Goal: Information Seeking & Learning: Learn about a topic

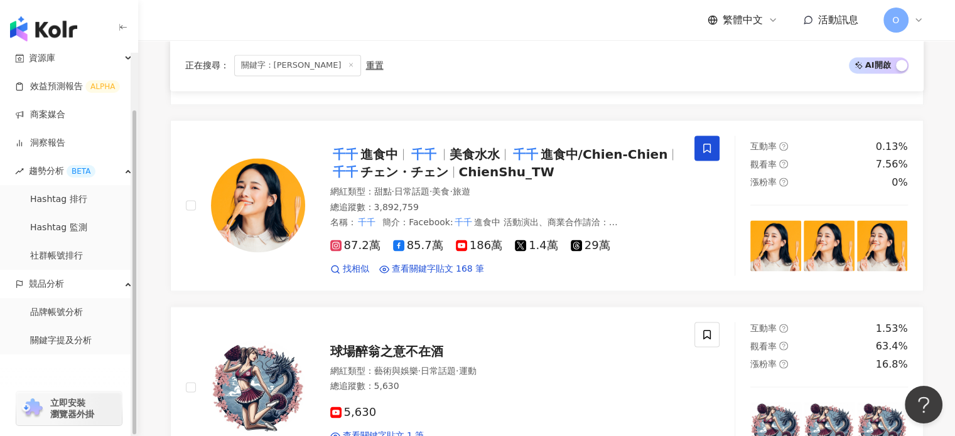
scroll to position [66, 0]
drag, startPoint x: 56, startPoint y: 341, endPoint x: 590, endPoint y: 229, distance: 545.6
click at [55, 341] on link "關鍵字提及分析" at bounding box center [61, 340] width 62 height 13
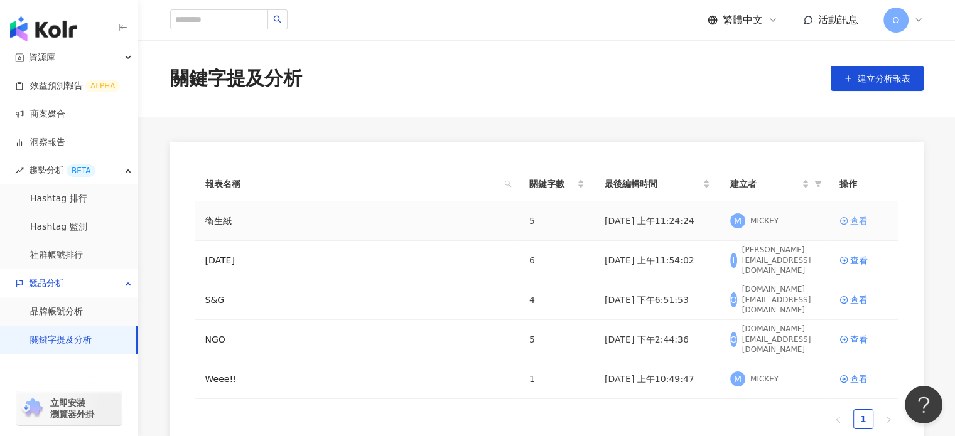
click at [855, 218] on div "查看" at bounding box center [859, 221] width 18 height 14
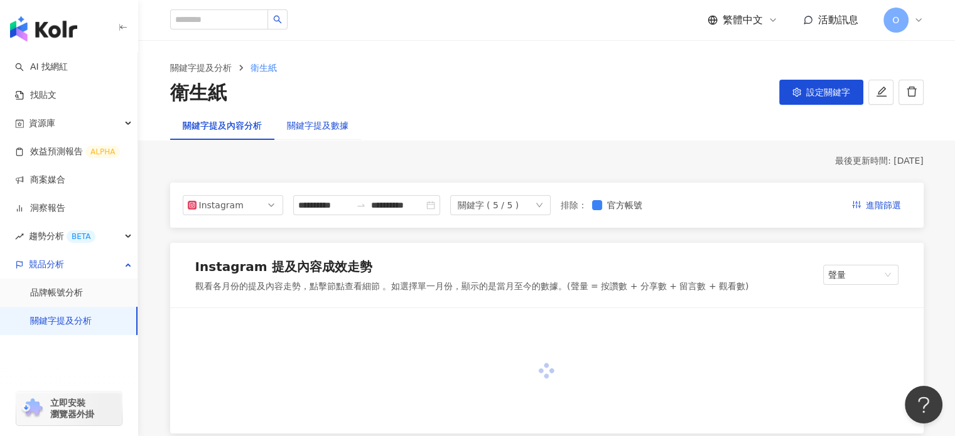
click at [324, 122] on div "關鍵字提及數據" at bounding box center [318, 126] width 62 height 14
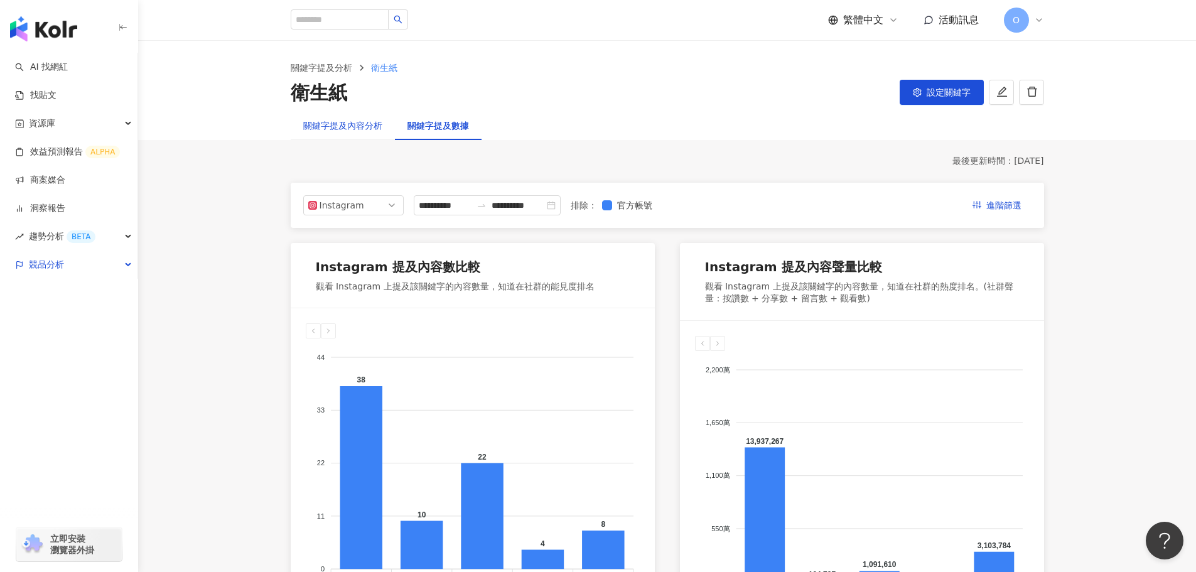
click at [333, 127] on div "關鍵字提及內容分析" at bounding box center [342, 126] width 79 height 14
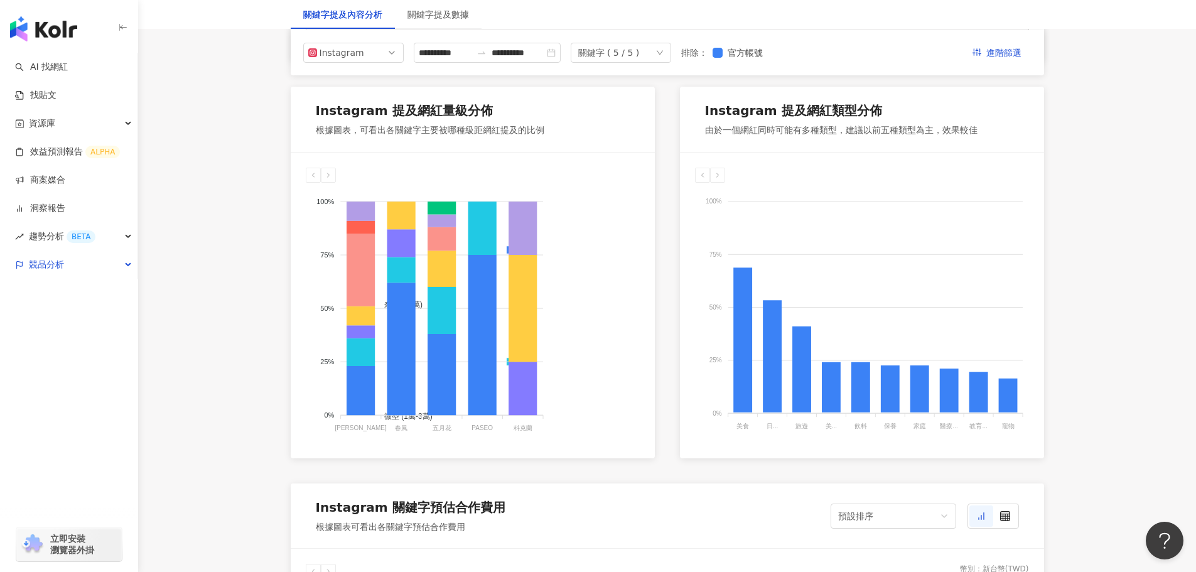
scroll to position [565, 0]
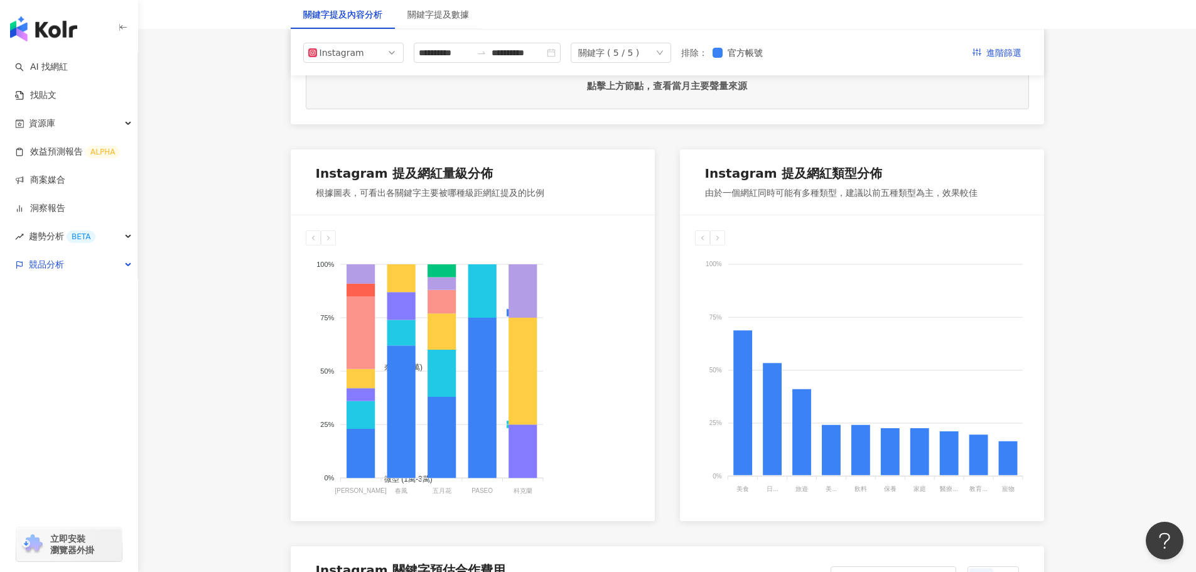
click at [131, 265] on div "競品分析" at bounding box center [68, 264] width 137 height 28
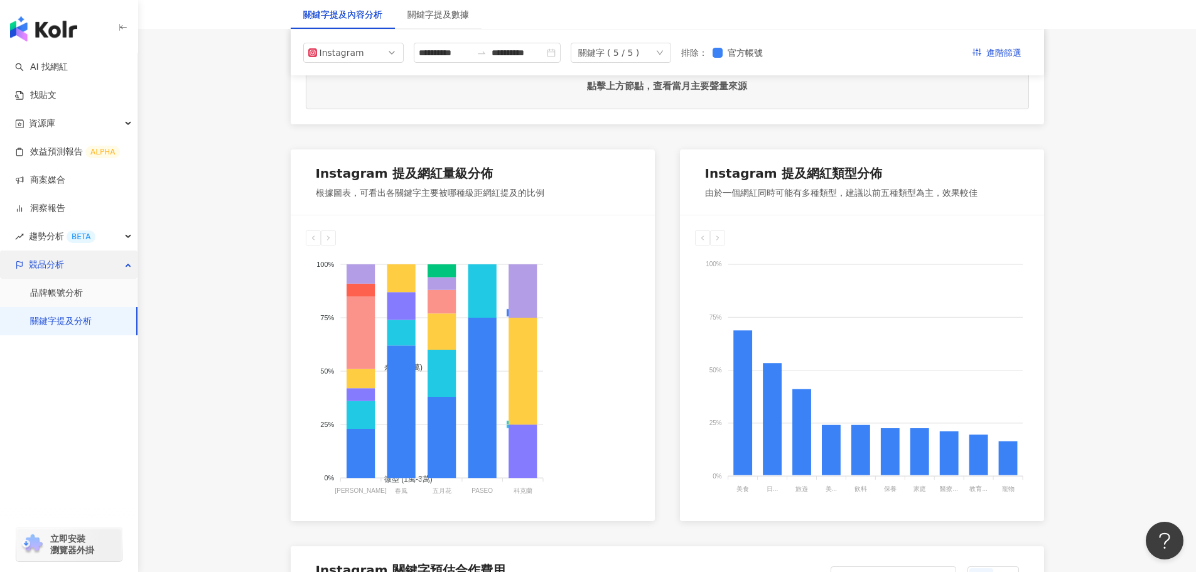
click at [126, 263] on div "競品分析" at bounding box center [68, 264] width 137 height 28
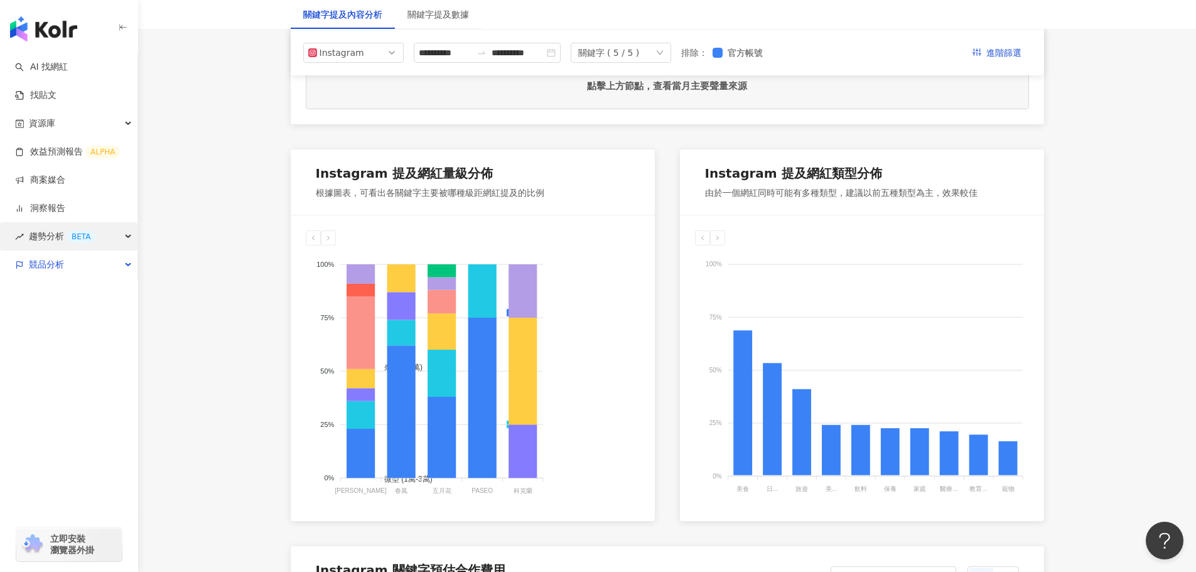
click at [58, 243] on span "趨勢分析 BETA" at bounding box center [62, 236] width 67 height 28
click at [59, 355] on span "競品分析" at bounding box center [46, 349] width 35 height 28
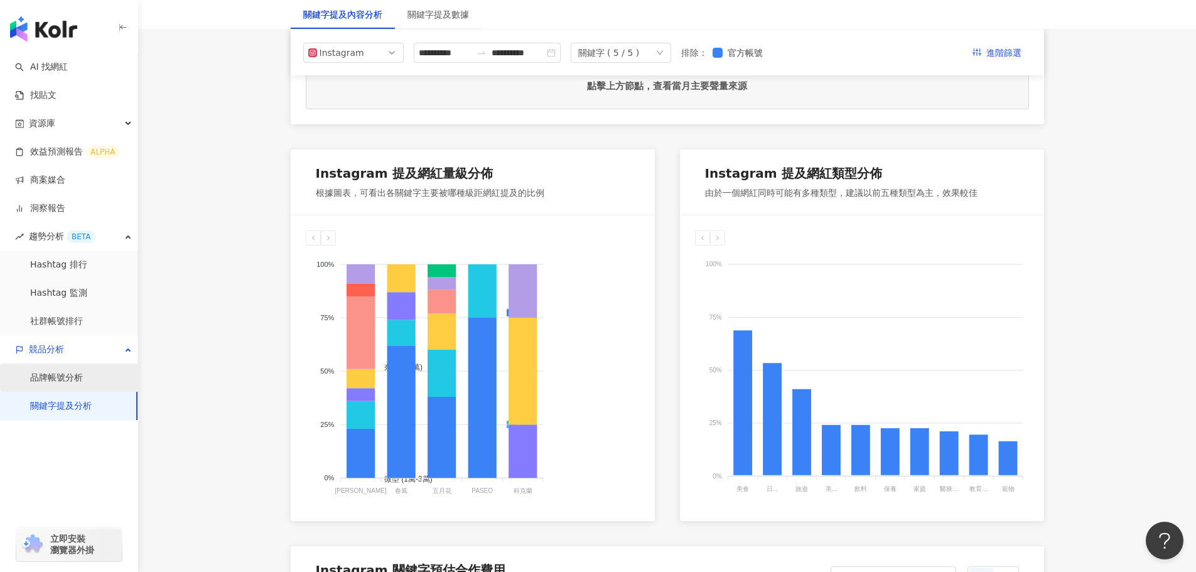
click at [71, 373] on link "品牌帳號分析" at bounding box center [56, 378] width 53 height 13
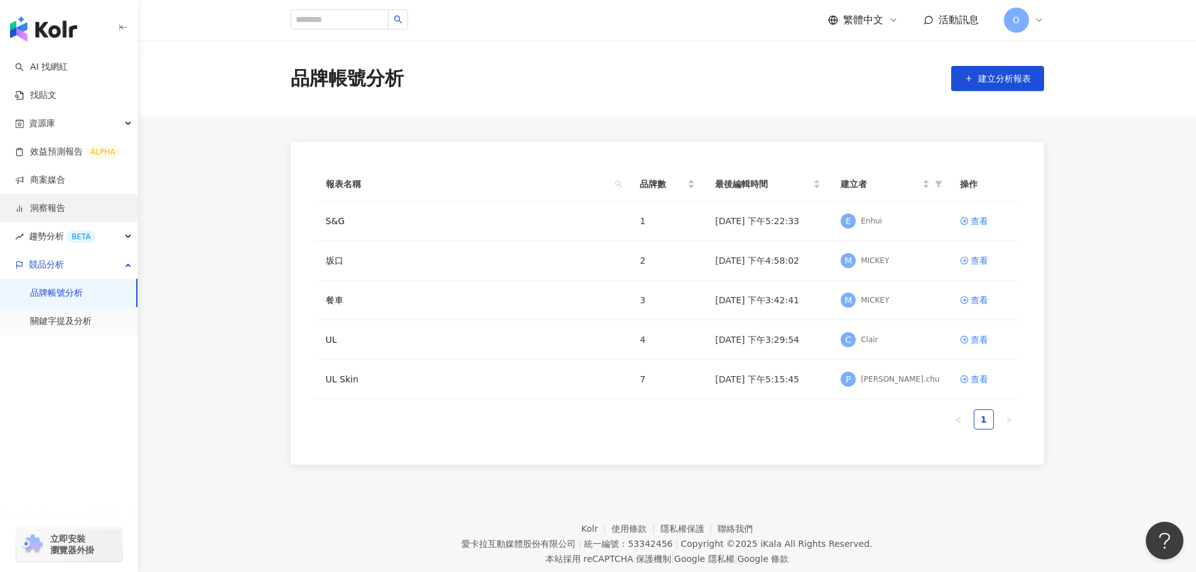
click at [60, 209] on link "洞察報告" at bounding box center [40, 208] width 50 height 13
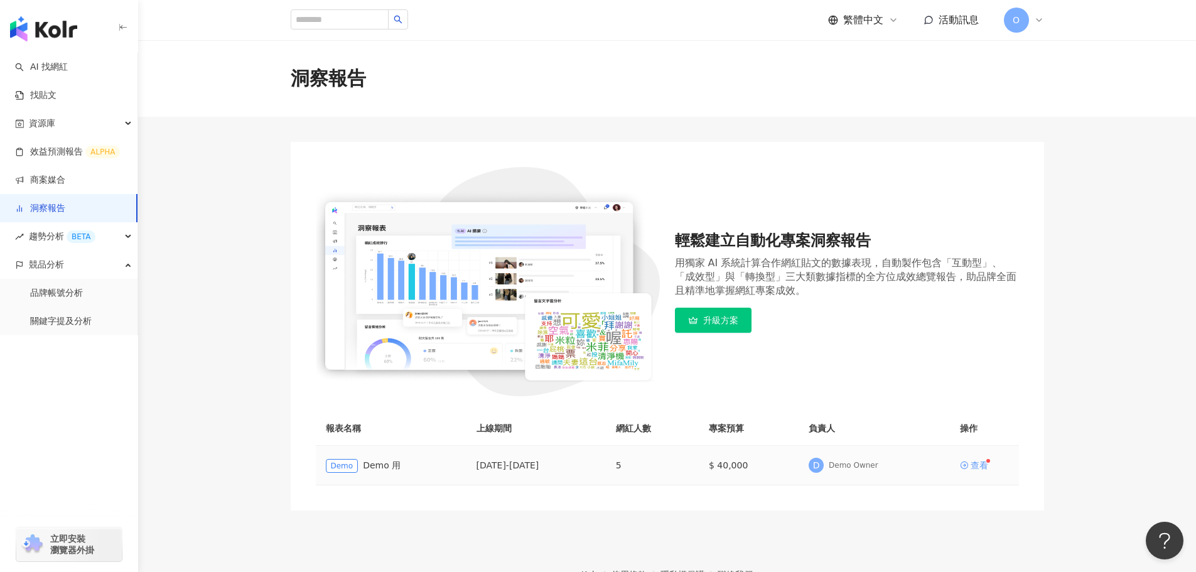
click at [954, 436] on icon at bounding box center [964, 465] width 9 height 9
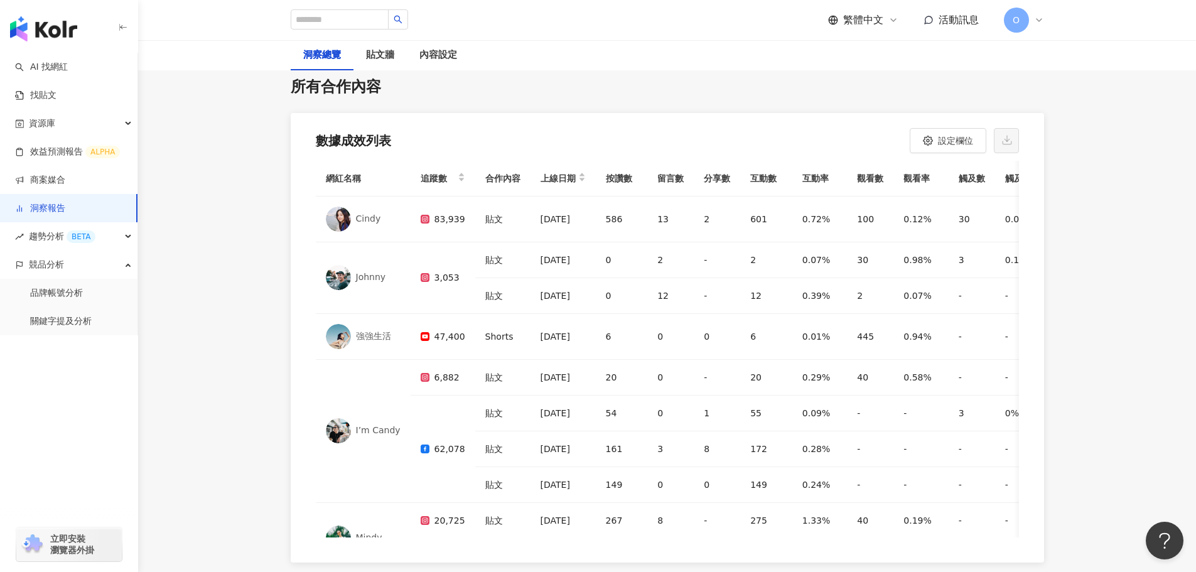
scroll to position [3629, 0]
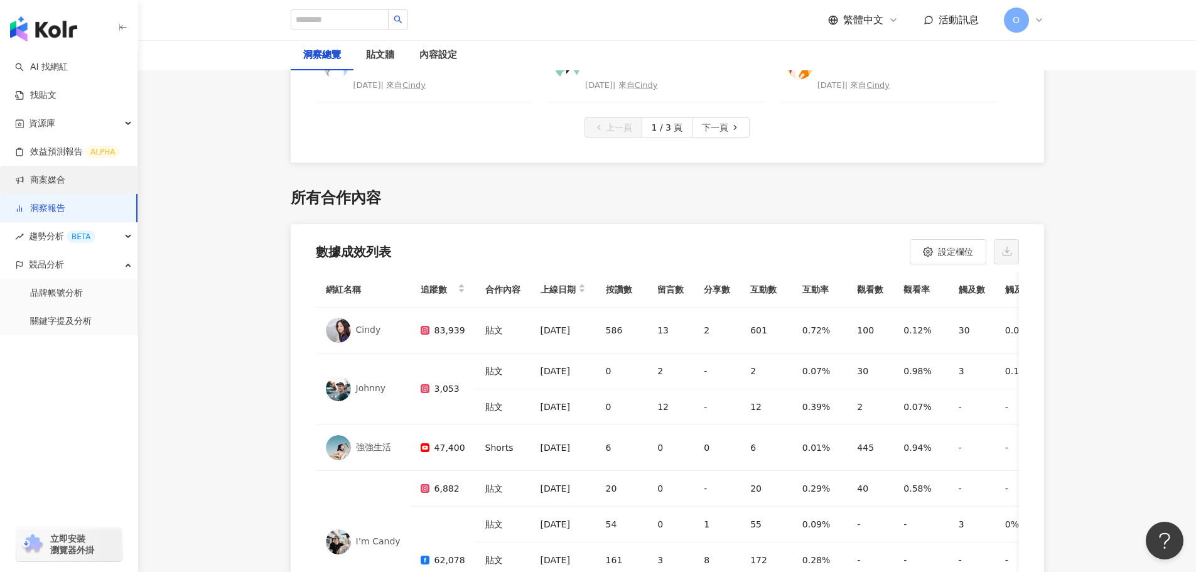
click at [43, 180] on link "商案媒合" at bounding box center [40, 180] width 50 height 13
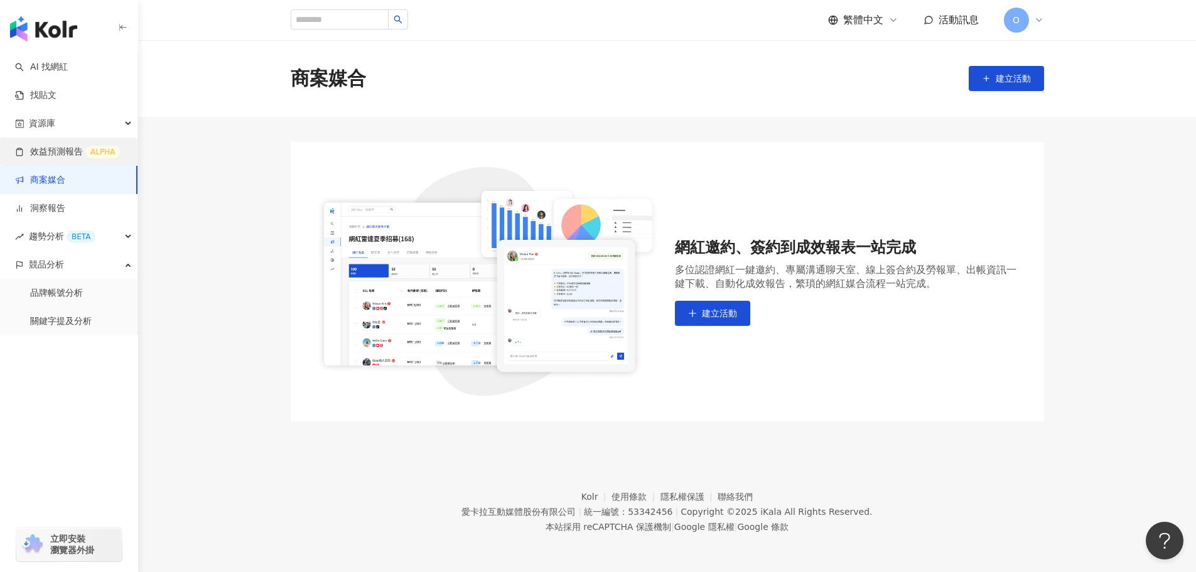
click at [75, 151] on link "效益預測報告 ALPHA" at bounding box center [67, 152] width 105 height 13
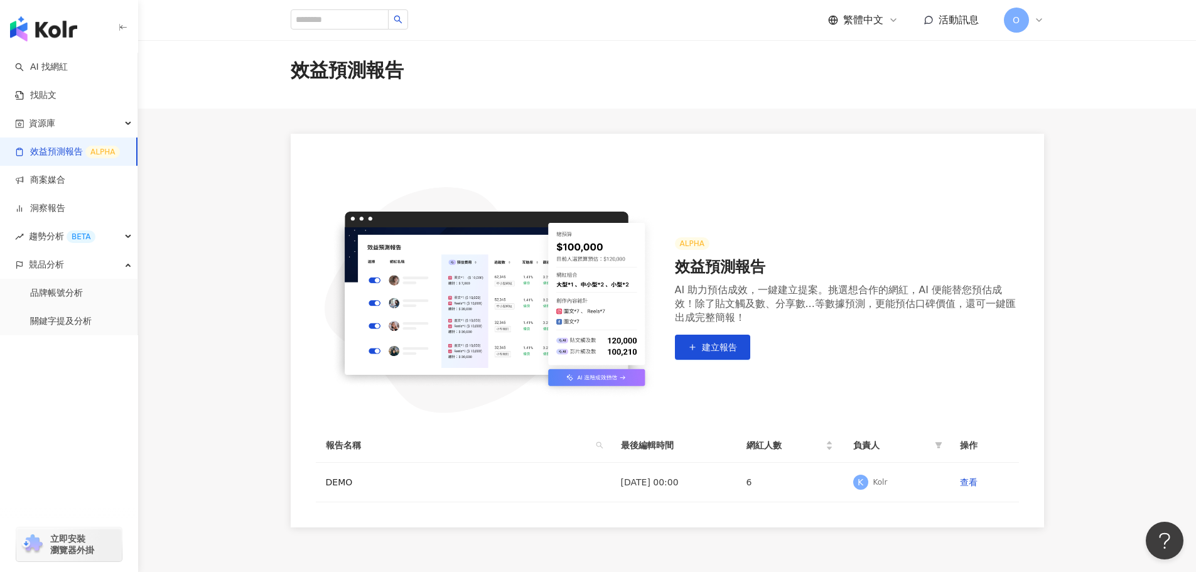
scroll to position [63, 0]
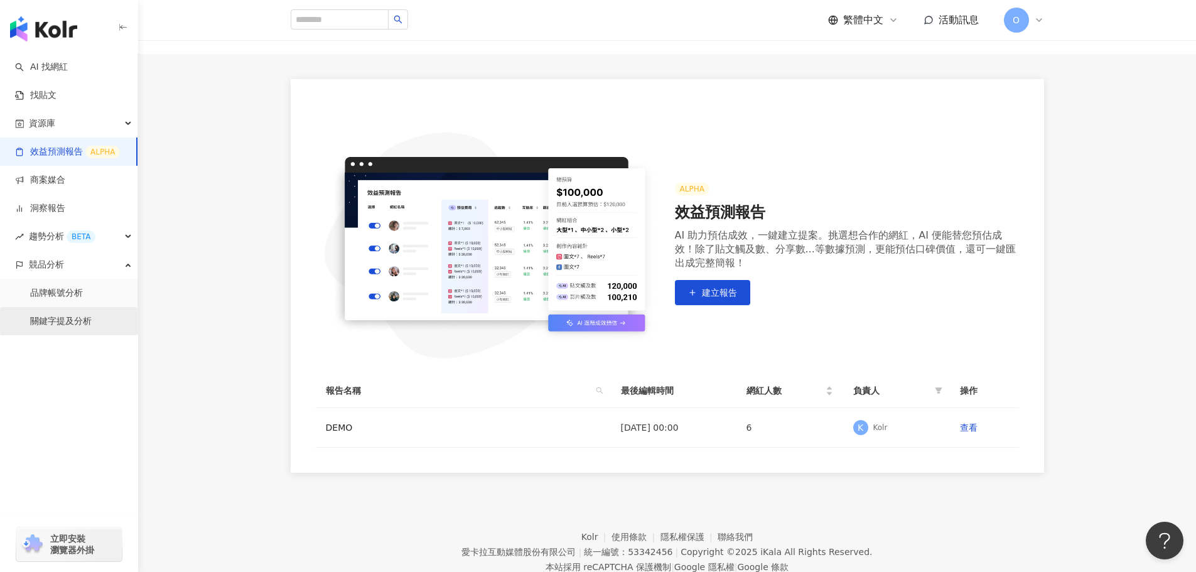
click at [81, 322] on link "關鍵字提及分析" at bounding box center [61, 321] width 62 height 13
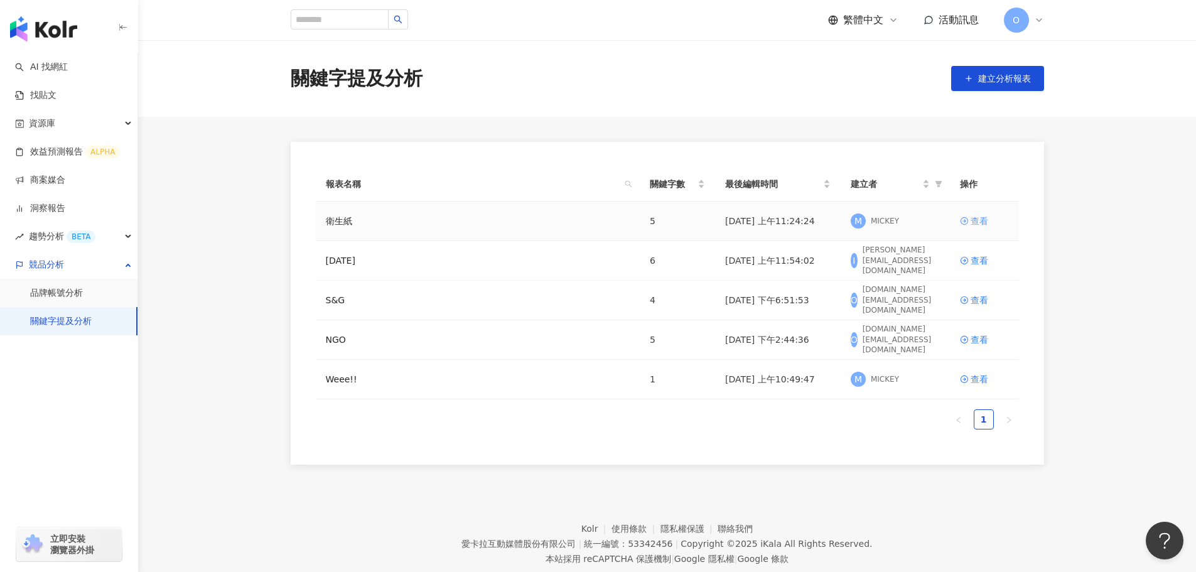
click at [954, 220] on div "查看" at bounding box center [979, 221] width 18 height 14
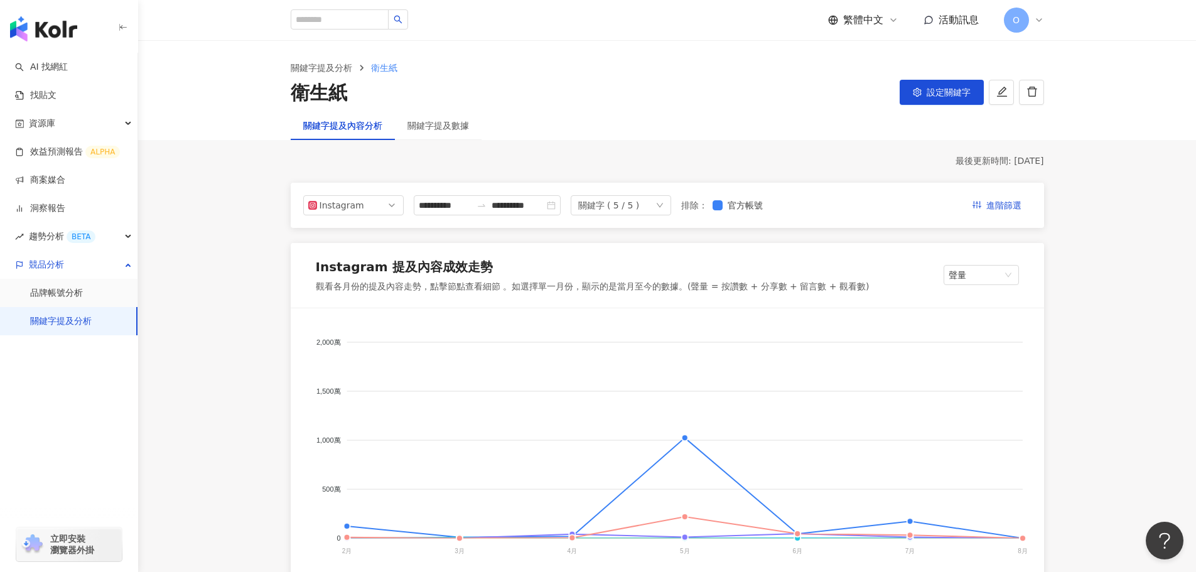
click at [862, 12] on div "繁體中文 活動訊息 O" at bounding box center [936, 20] width 216 height 25
click at [862, 16] on span "繁體中文" at bounding box center [863, 20] width 40 height 14
click at [848, 93] on li "English" at bounding box center [869, 81] width 78 height 33
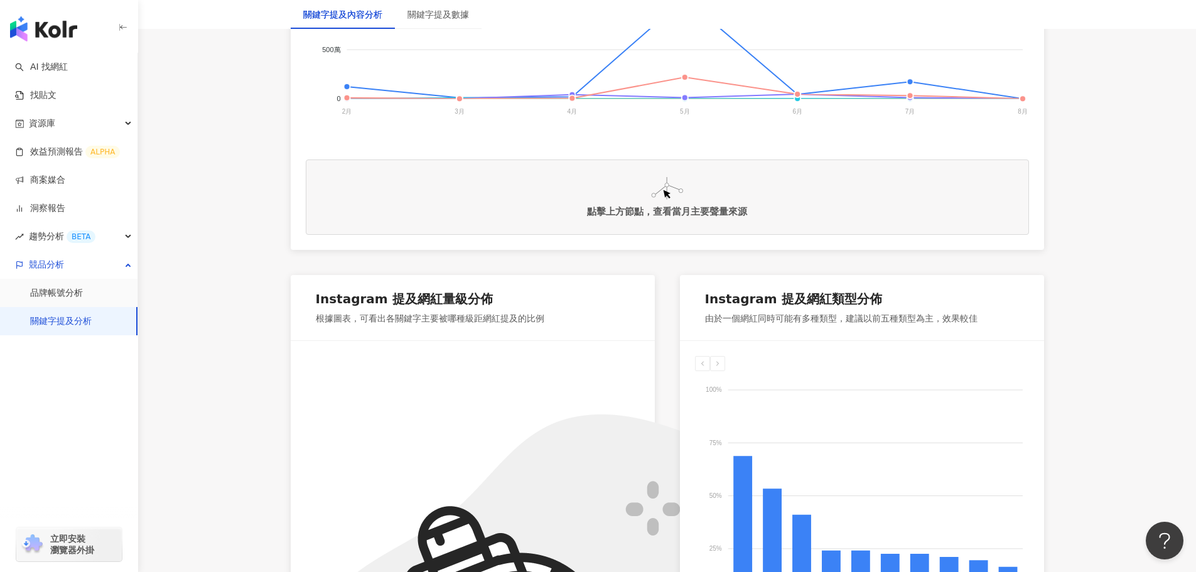
scroll to position [690, 0]
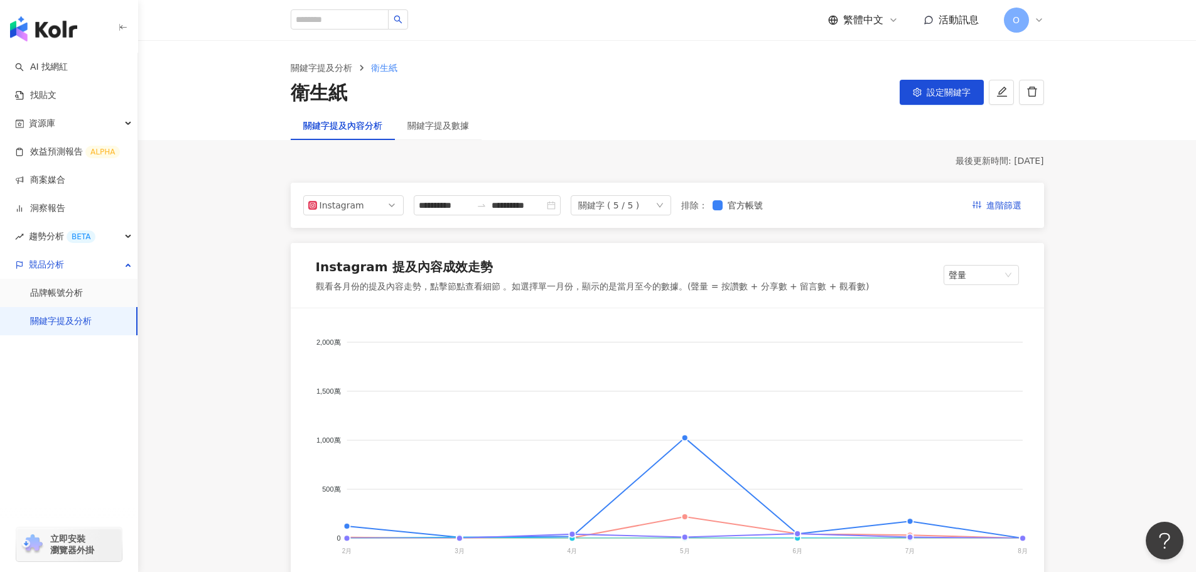
click at [857, 10] on div "繁體中文 活動訊息 O" at bounding box center [936, 20] width 216 height 25
click at [860, 26] on span "繁體中文" at bounding box center [863, 20] width 40 height 14
click at [870, 82] on div "English" at bounding box center [869, 82] width 63 height 22
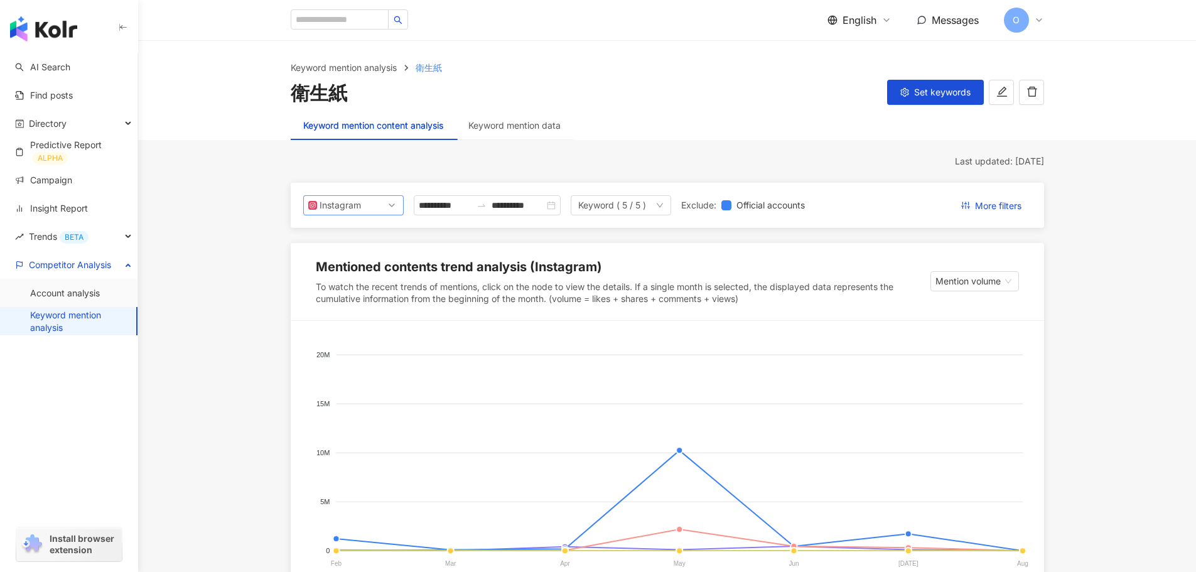
click at [329, 195] on div "Instagram" at bounding box center [353, 205] width 100 height 20
drag, startPoint x: 225, startPoint y: 407, endPoint x: 191, endPoint y: 422, distance: 37.9
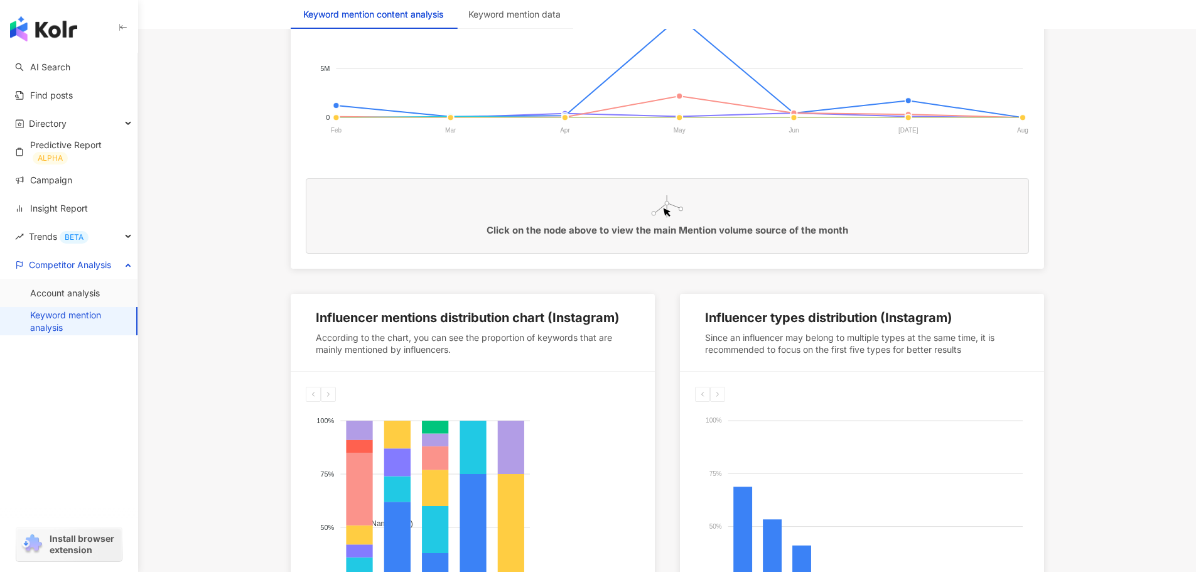
scroll to position [565, 0]
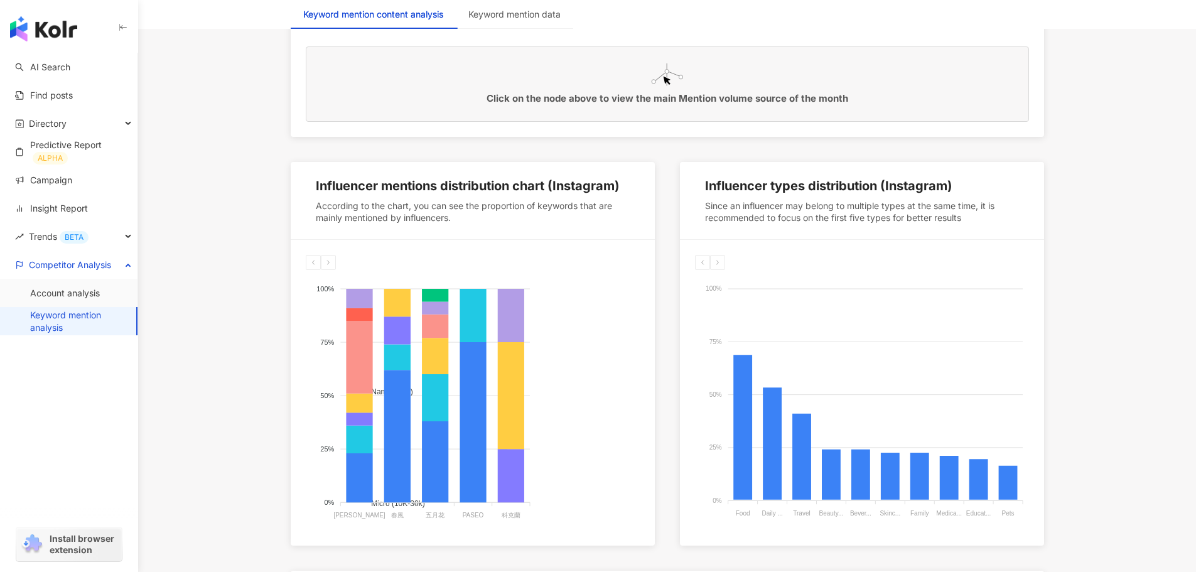
drag, startPoint x: 214, startPoint y: 306, endPoint x: 221, endPoint y: 306, distance: 6.9
